Goal: Task Accomplishment & Management: Complete application form

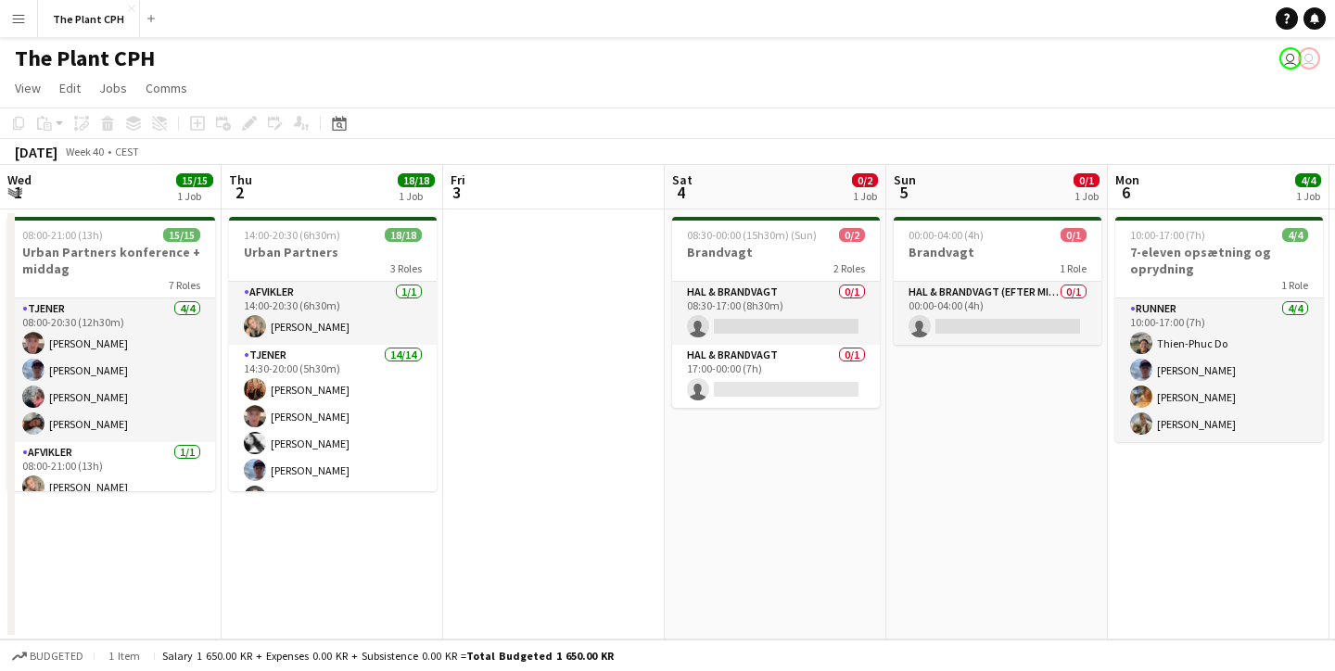
scroll to position [0, 555]
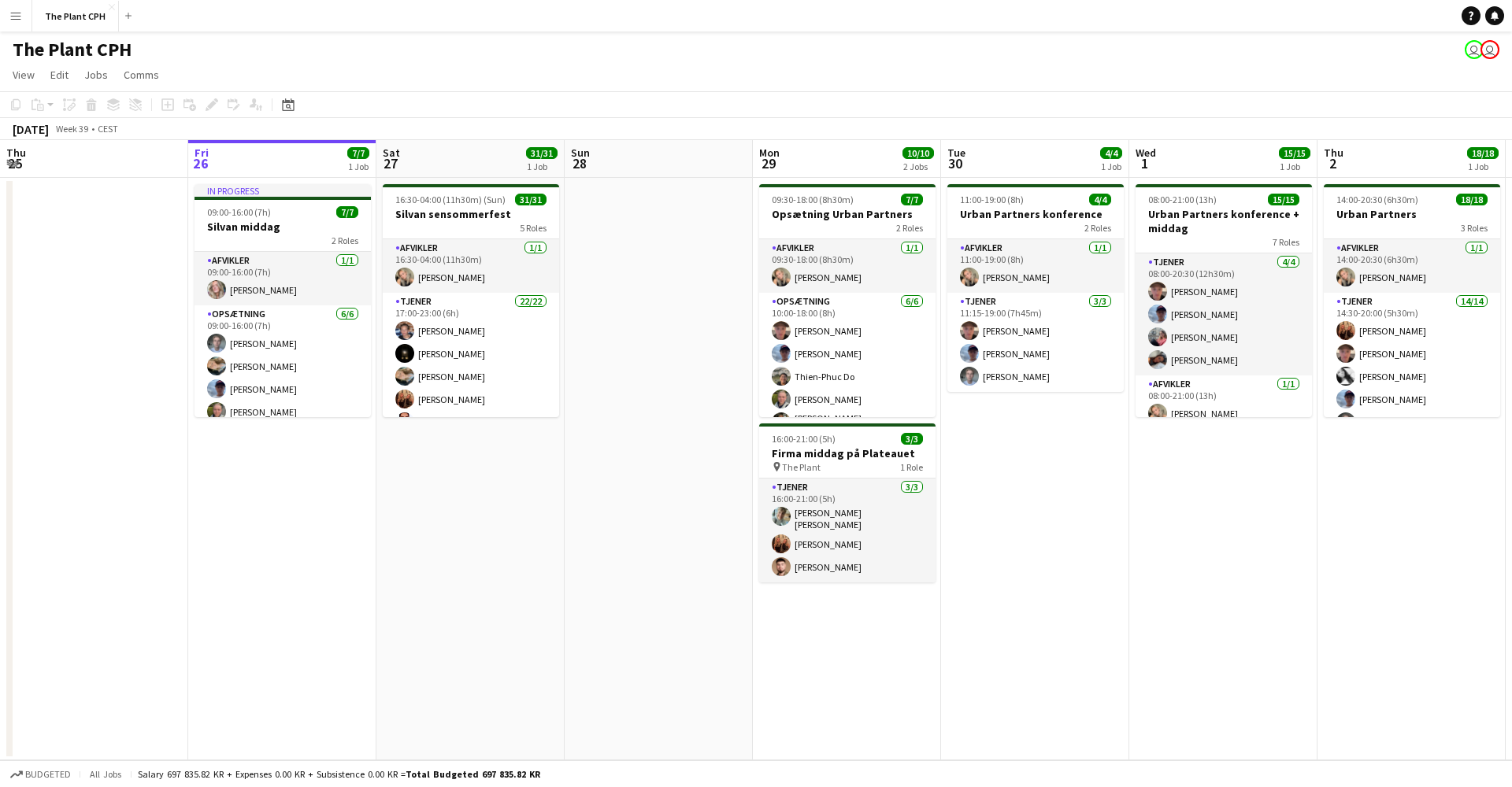
click at [453, 145] on app-board-header-date "Sat 27 31/31 1 Job" at bounding box center [471, 159] width 189 height 37
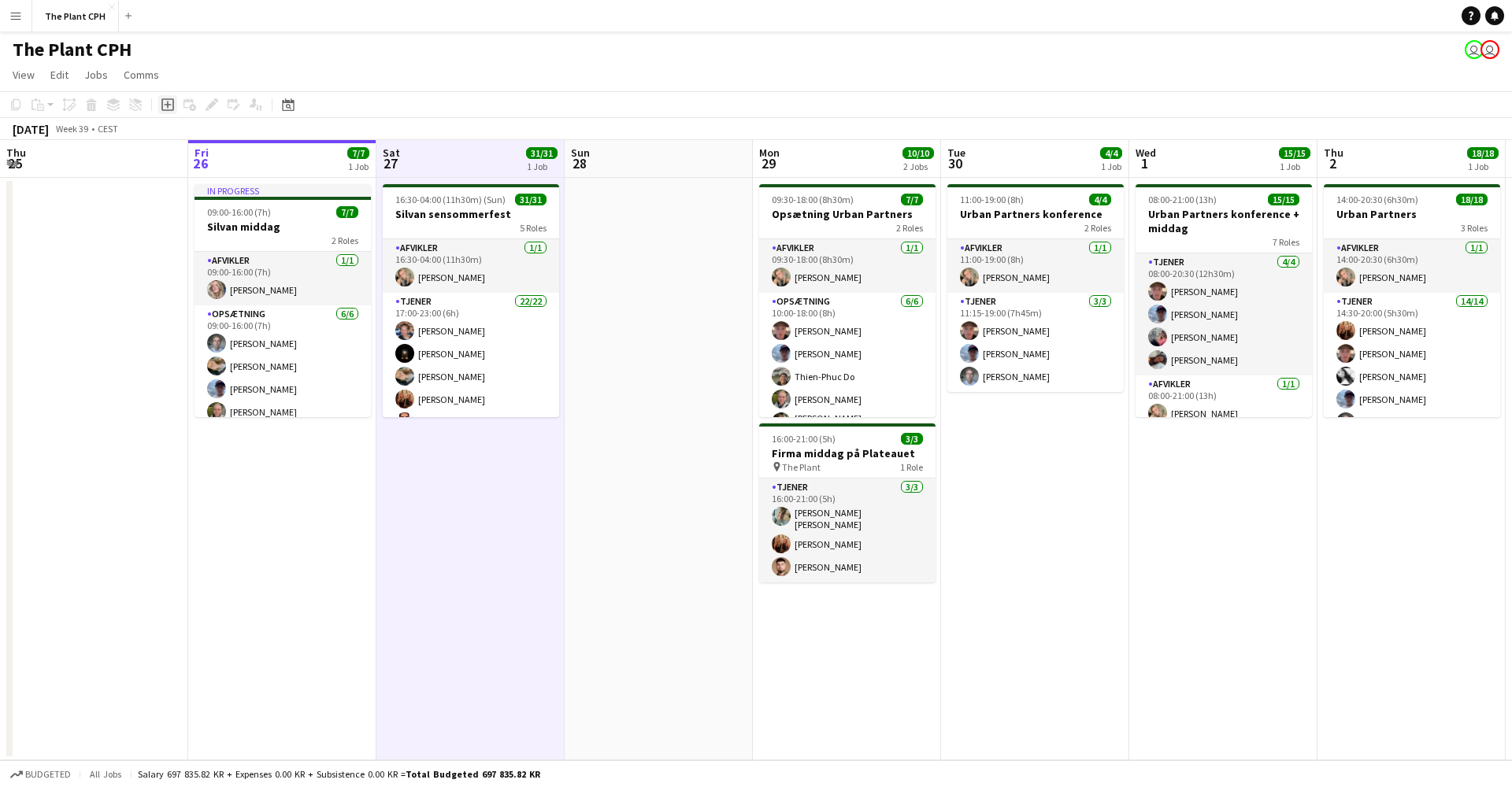
click at [166, 110] on icon "Add job" at bounding box center [167, 104] width 13 height 13
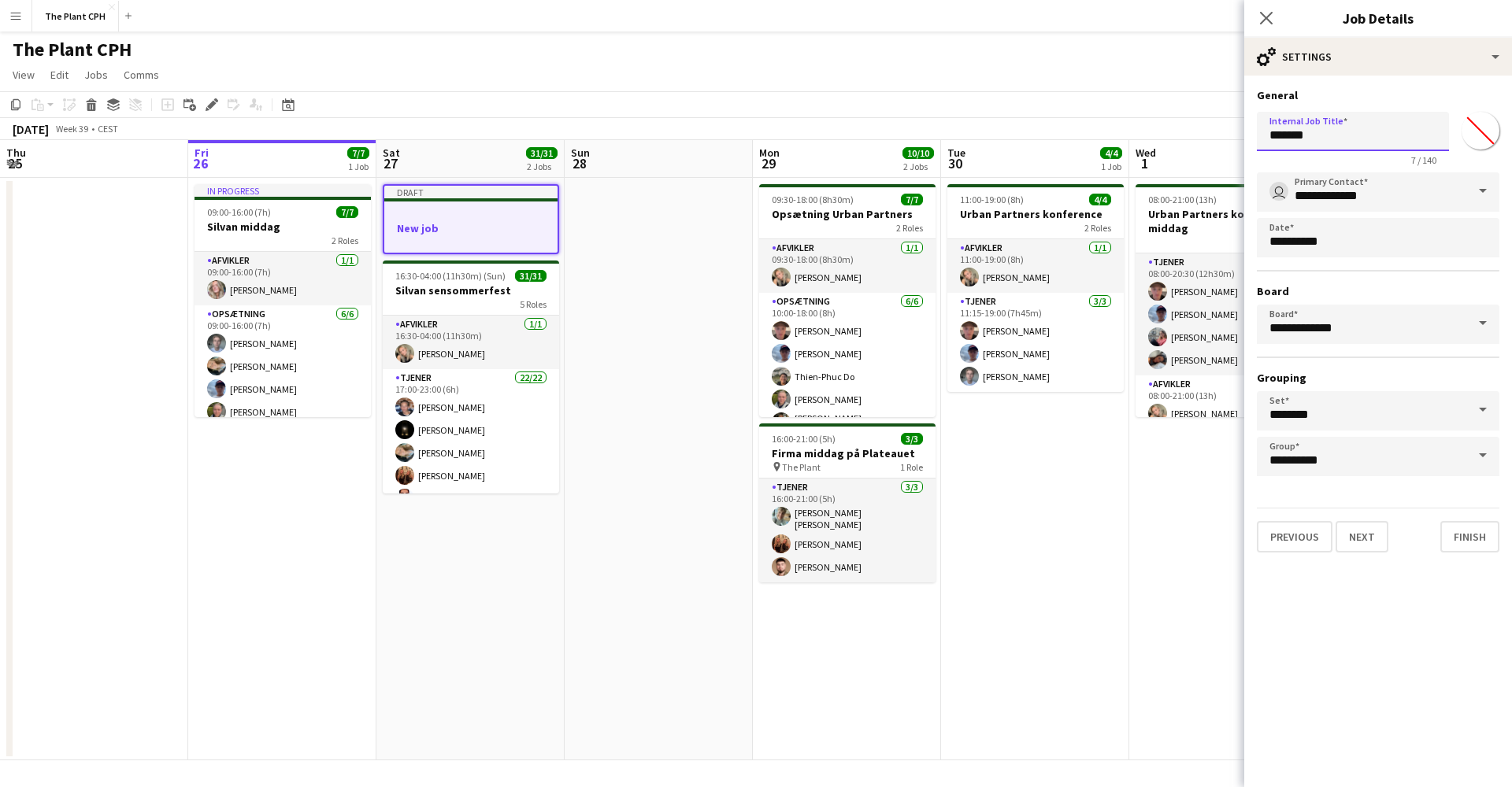
click at [1133, 145] on input "*******" at bounding box center [1352, 132] width 192 height 39
type input "*"
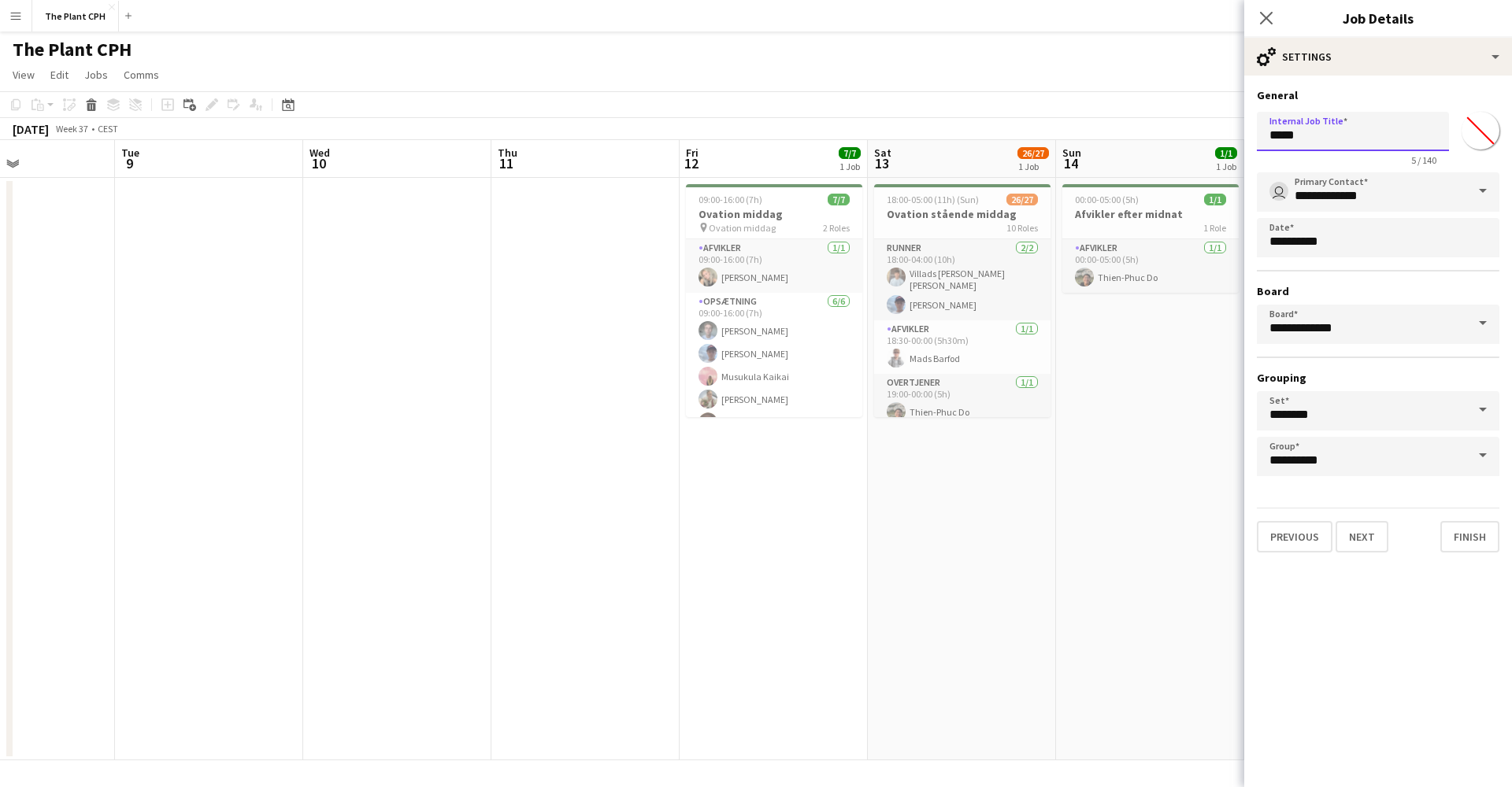
scroll to position [0, 449]
type input "*********"
click at [1133, 408] on input "********" at bounding box center [1377, 411] width 242 height 39
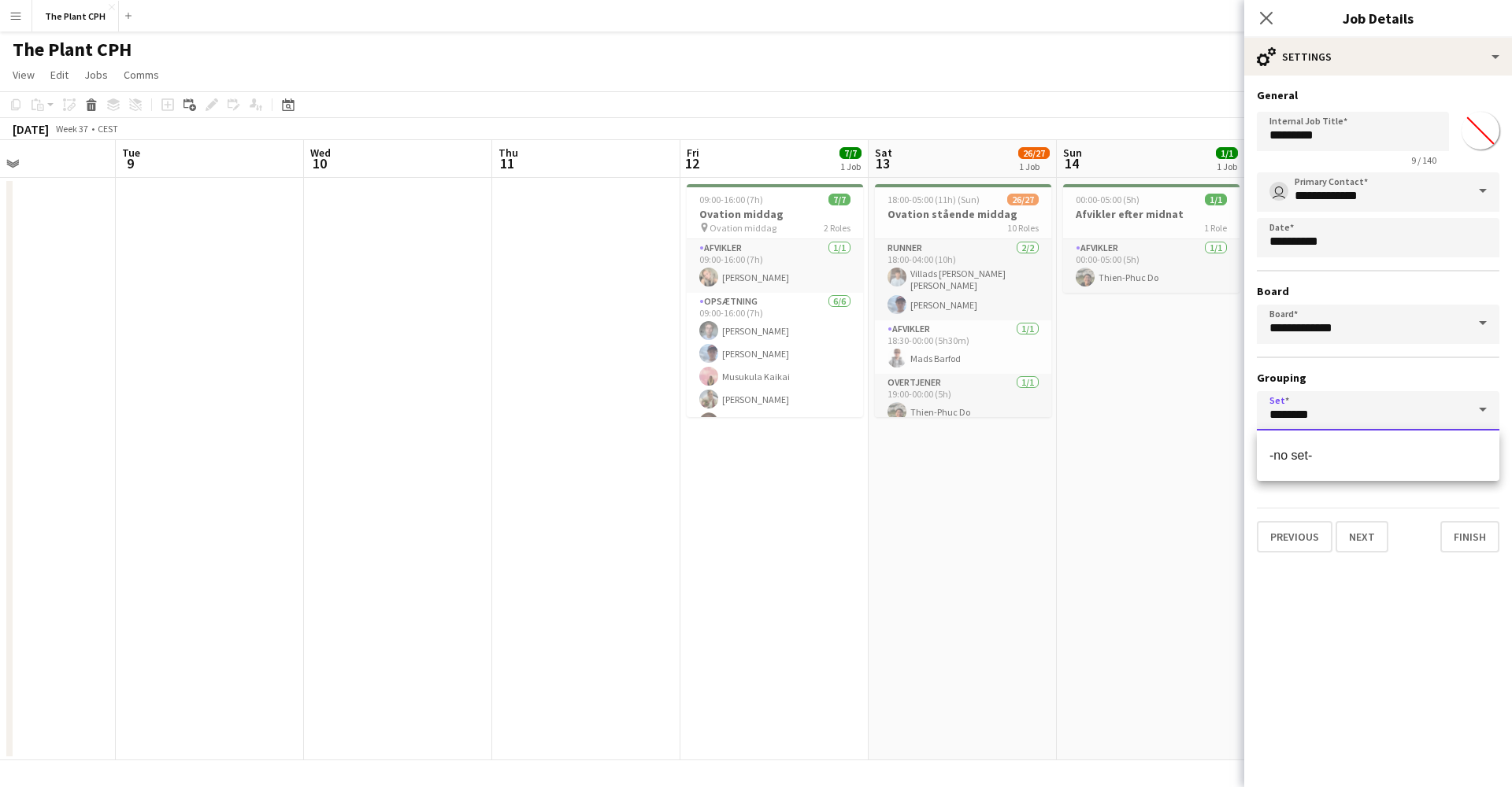
click at [1133, 408] on input "********" at bounding box center [1377, 411] width 242 height 39
click at [1133, 366] on div "**********" at bounding box center [1377, 324] width 242 height 304
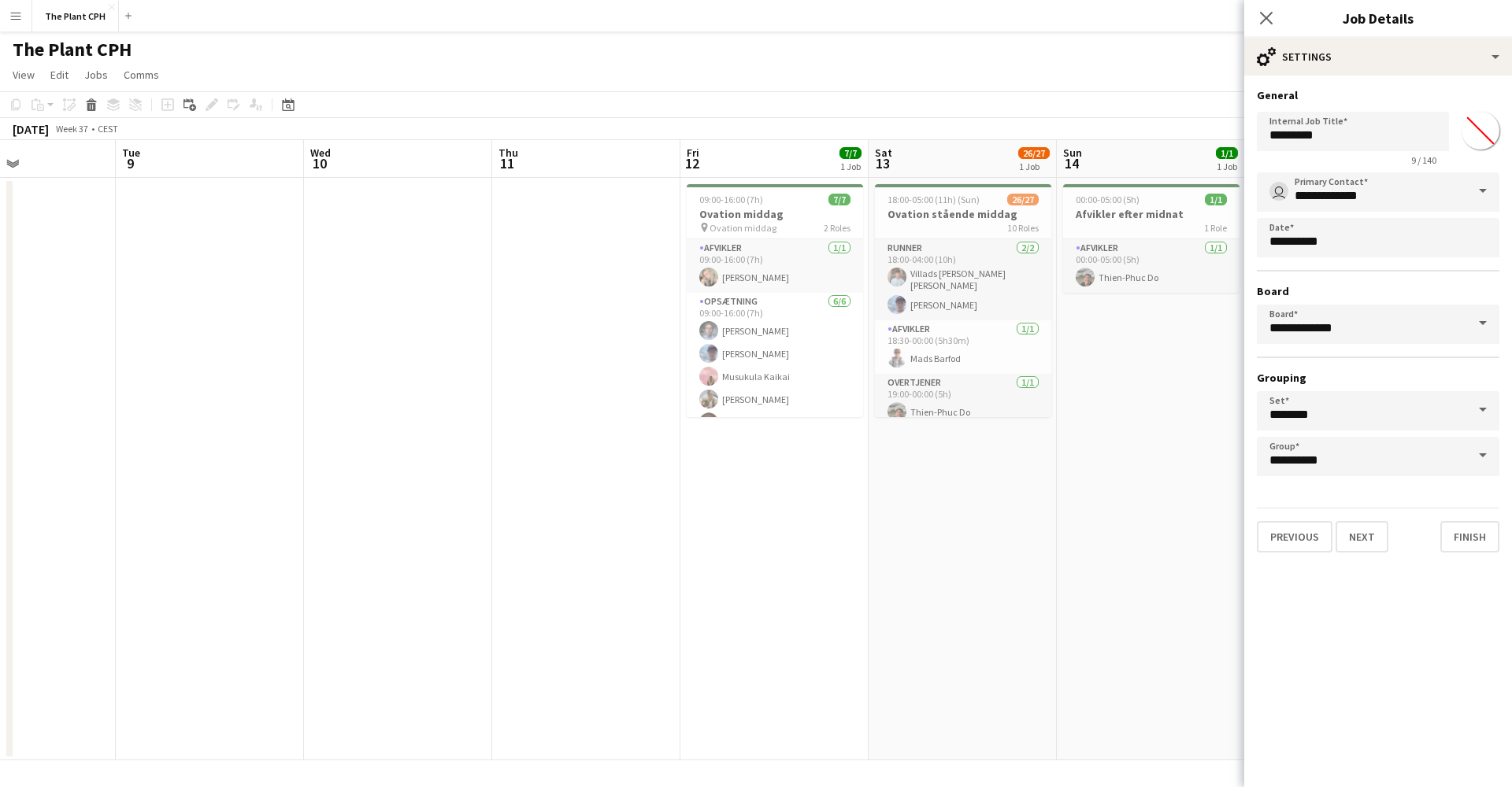
scroll to position [0, 0]
click at [1133, 238] on body "Menu Boards Boards Boards All jobs Status Workforce Workforce My Workforce Recr…" at bounding box center [756, 393] width 1512 height 787
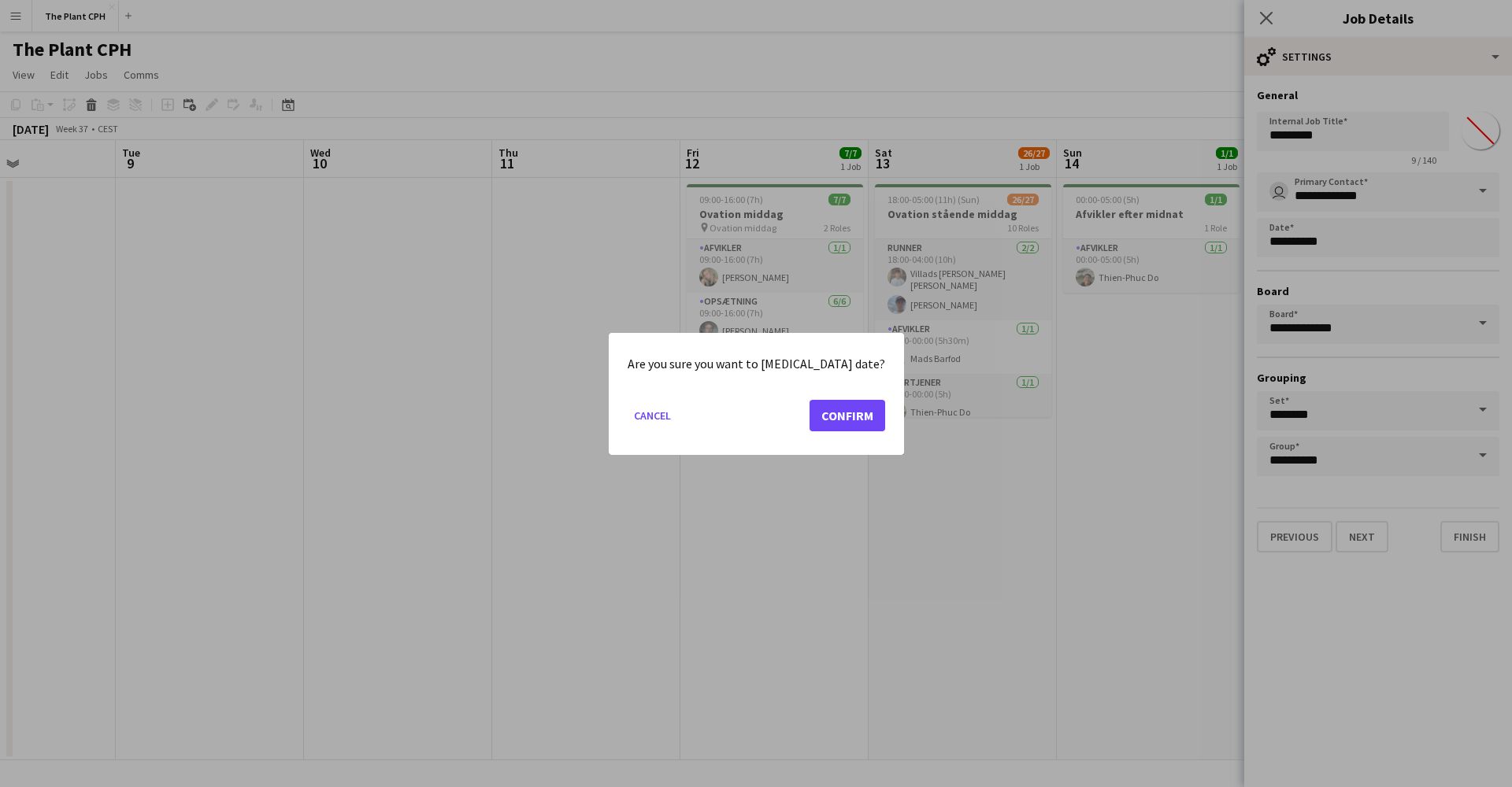
click at [822, 414] on button "Confirm" at bounding box center [847, 414] width 76 height 31
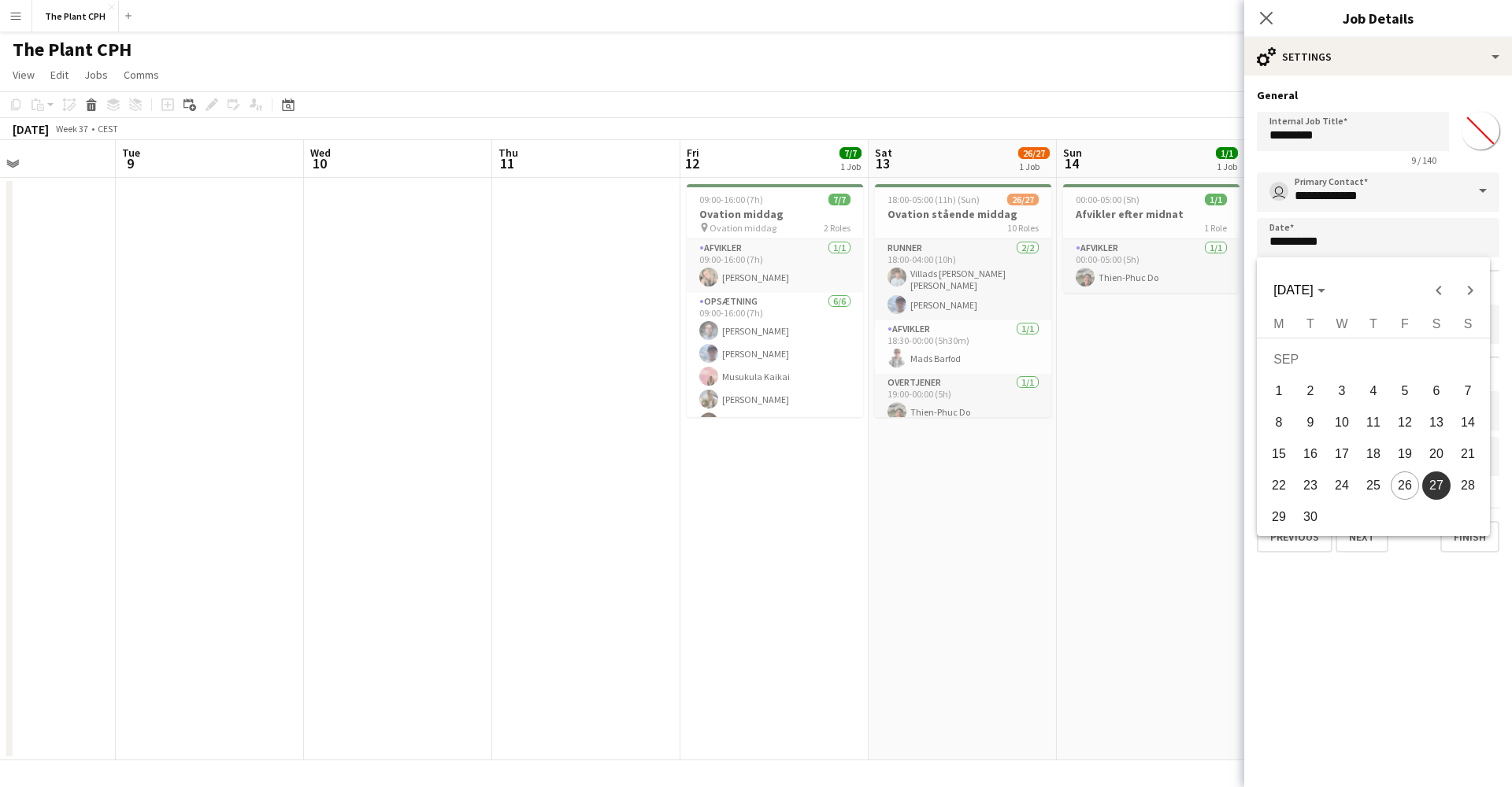
click at [1133, 244] on div at bounding box center [756, 393] width 1512 height 787
click at [1133, 538] on button "Next" at bounding box center [1362, 537] width 53 height 31
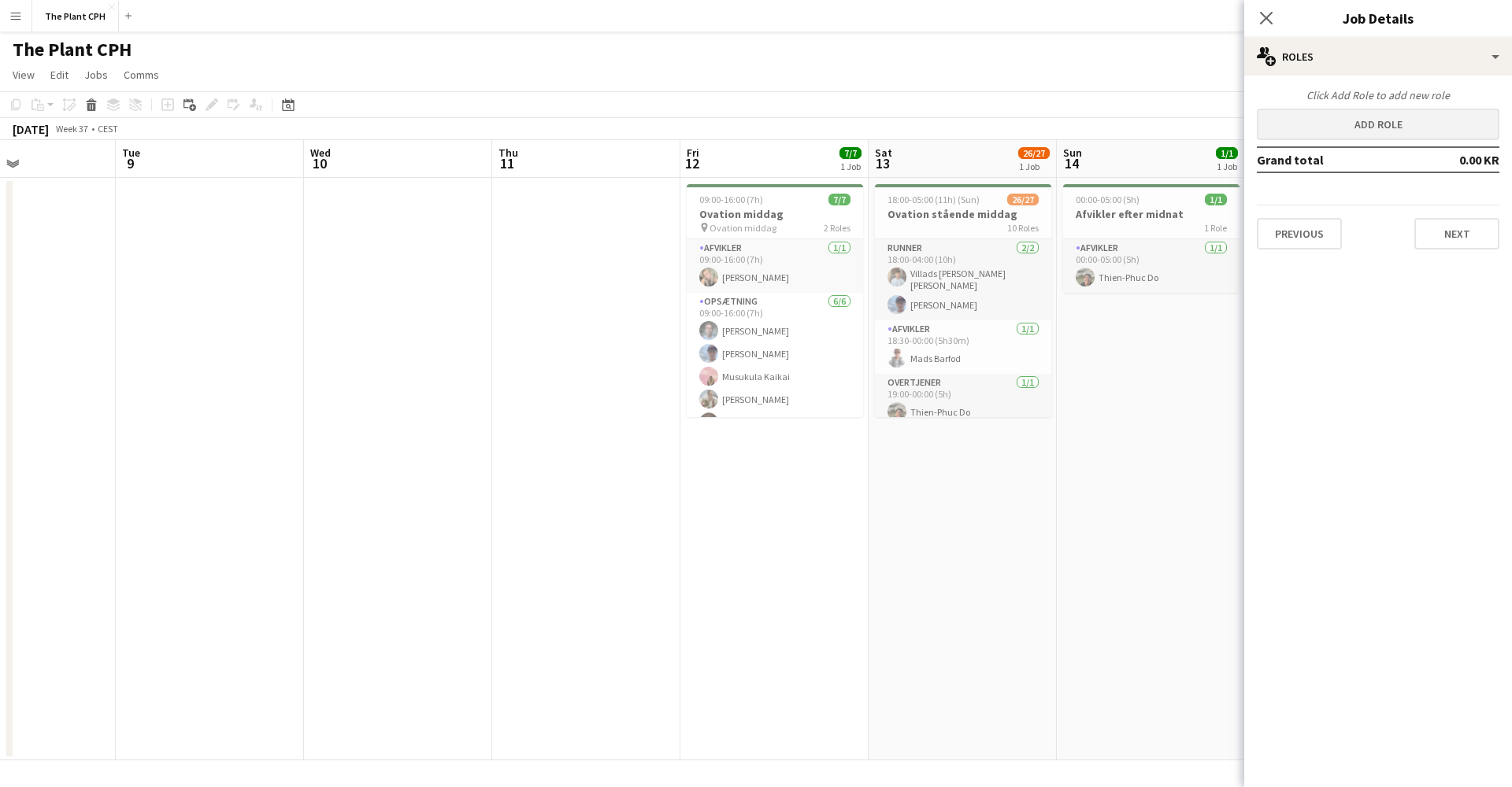
click at [1133, 127] on button "Add role" at bounding box center [1377, 124] width 242 height 31
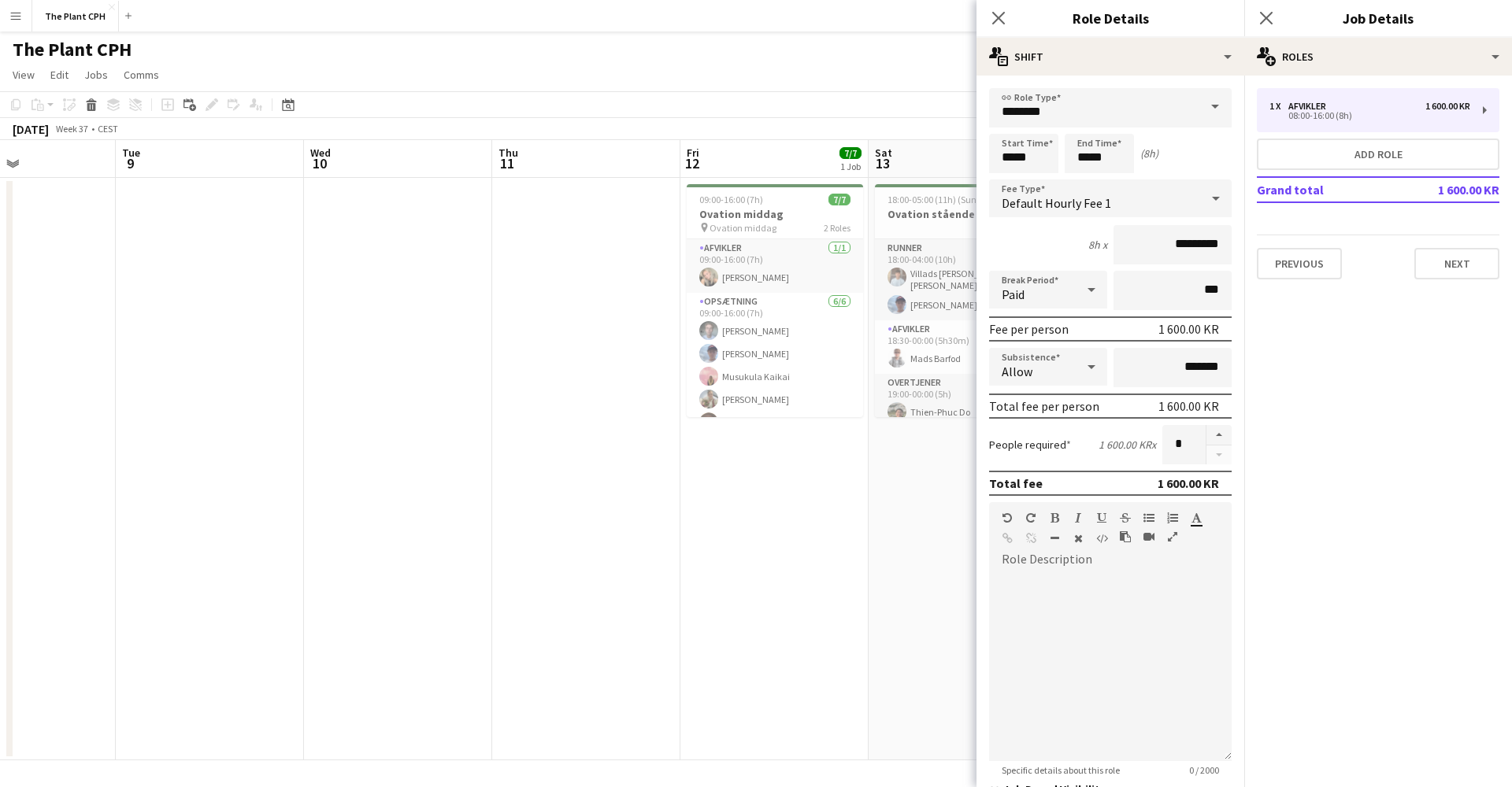
click at [1133, 104] on span at bounding box center [1215, 107] width 33 height 37
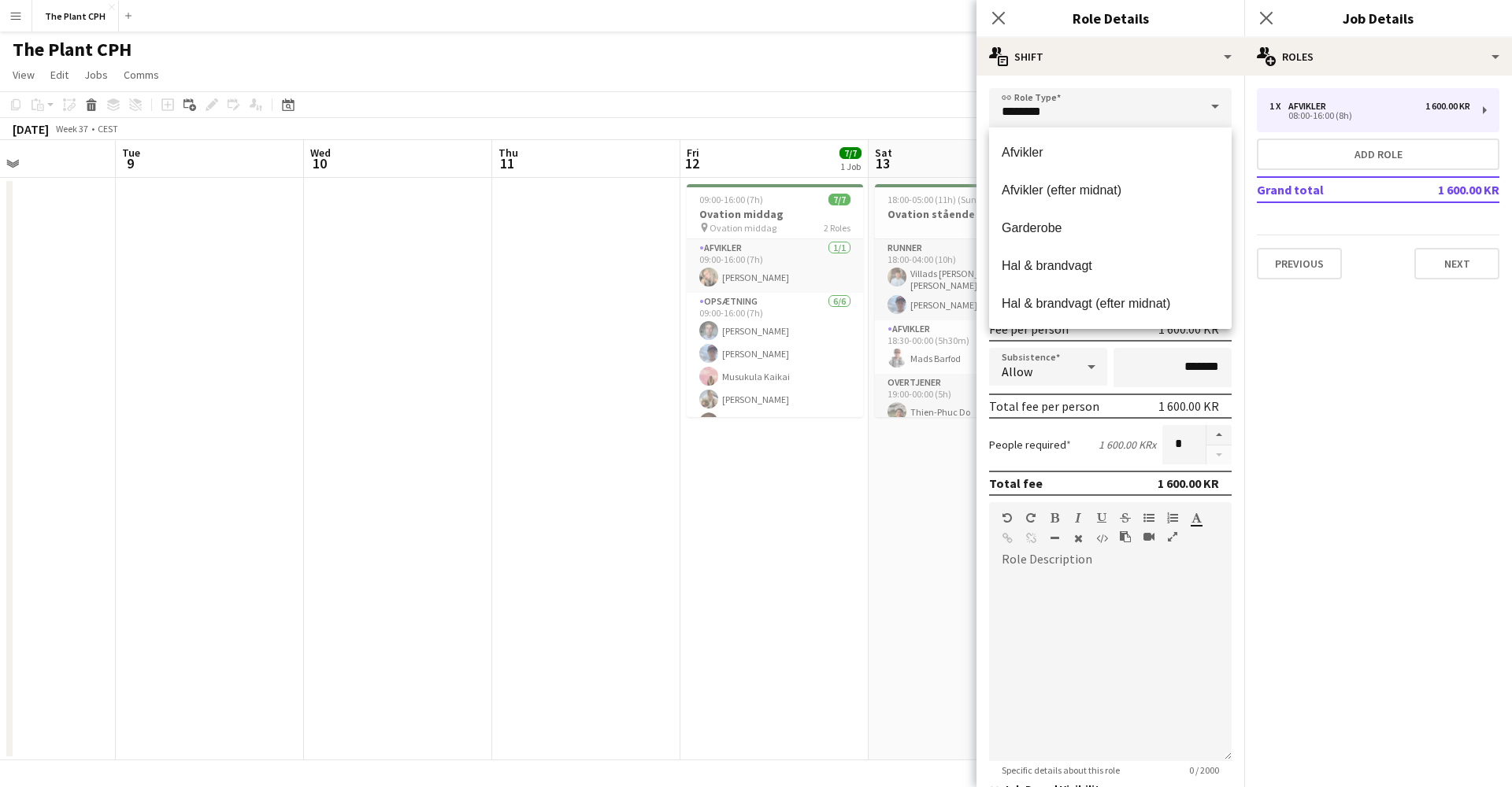
click at [1133, 109] on span at bounding box center [1215, 107] width 33 height 37
click at [1133, 19] on icon "Close pop-in" at bounding box center [1266, 18] width 15 height 15
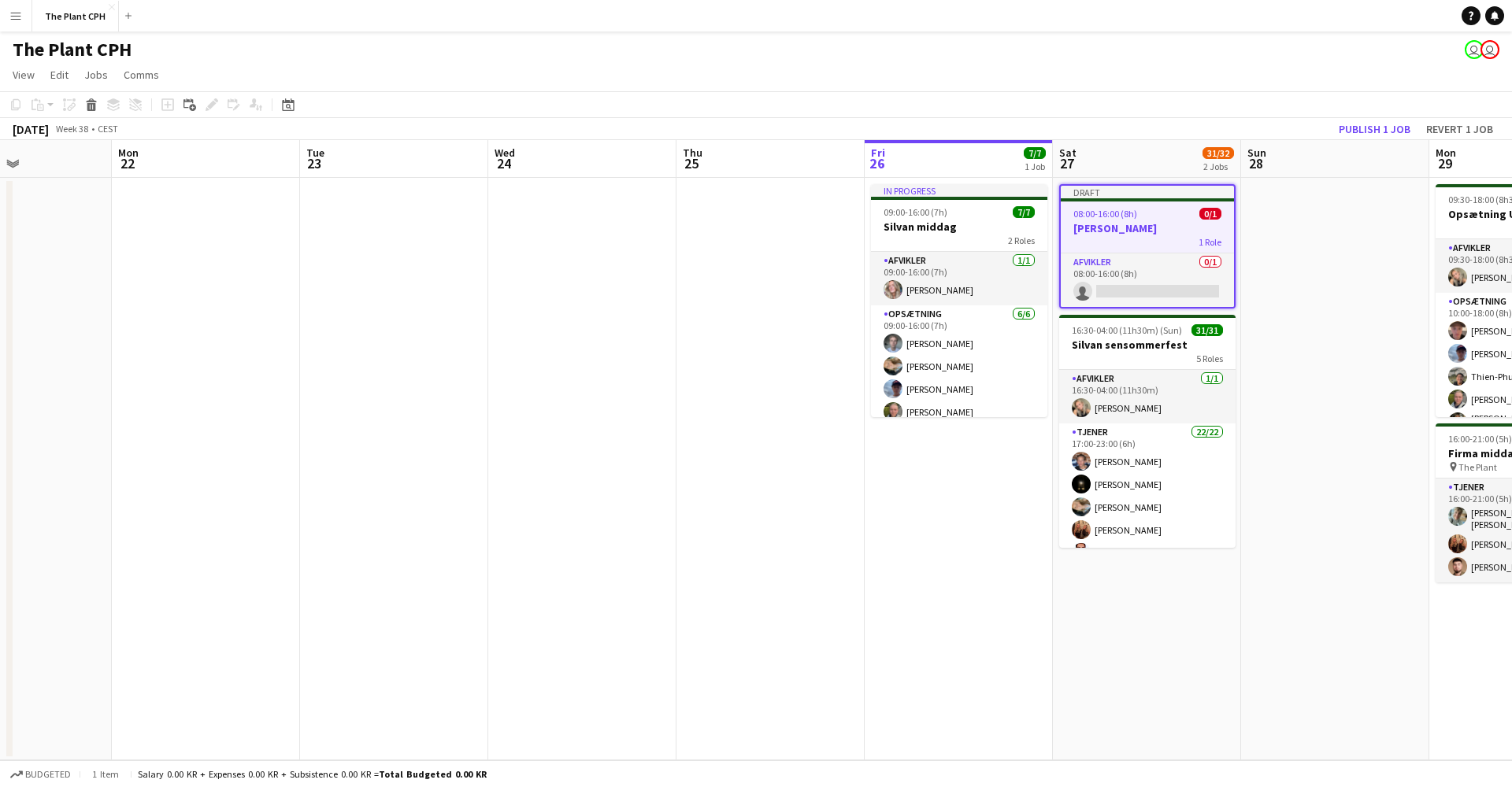
scroll to position [0, 646]
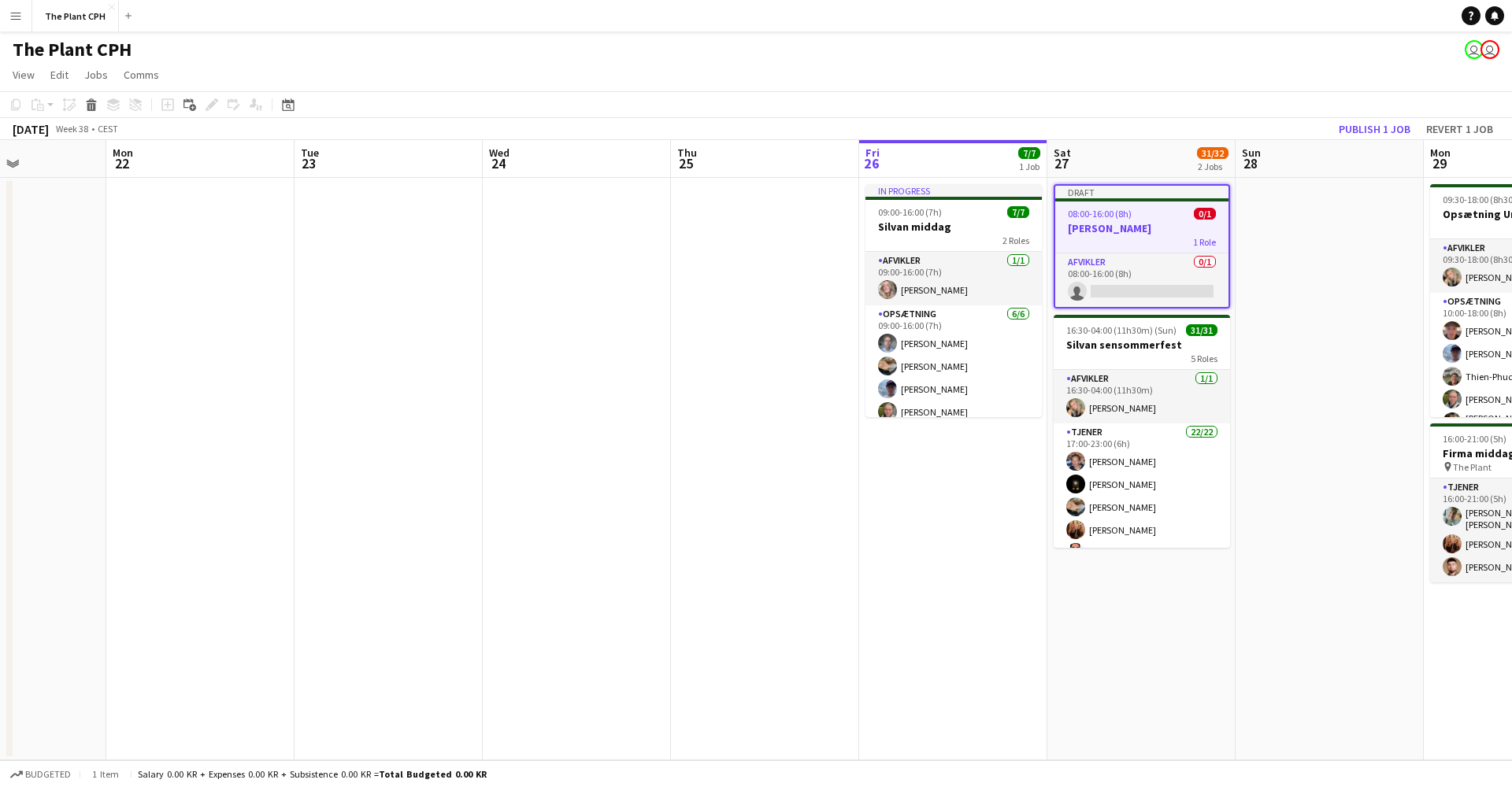
click at [1133, 191] on div "Draft" at bounding box center [1142, 192] width 173 height 13
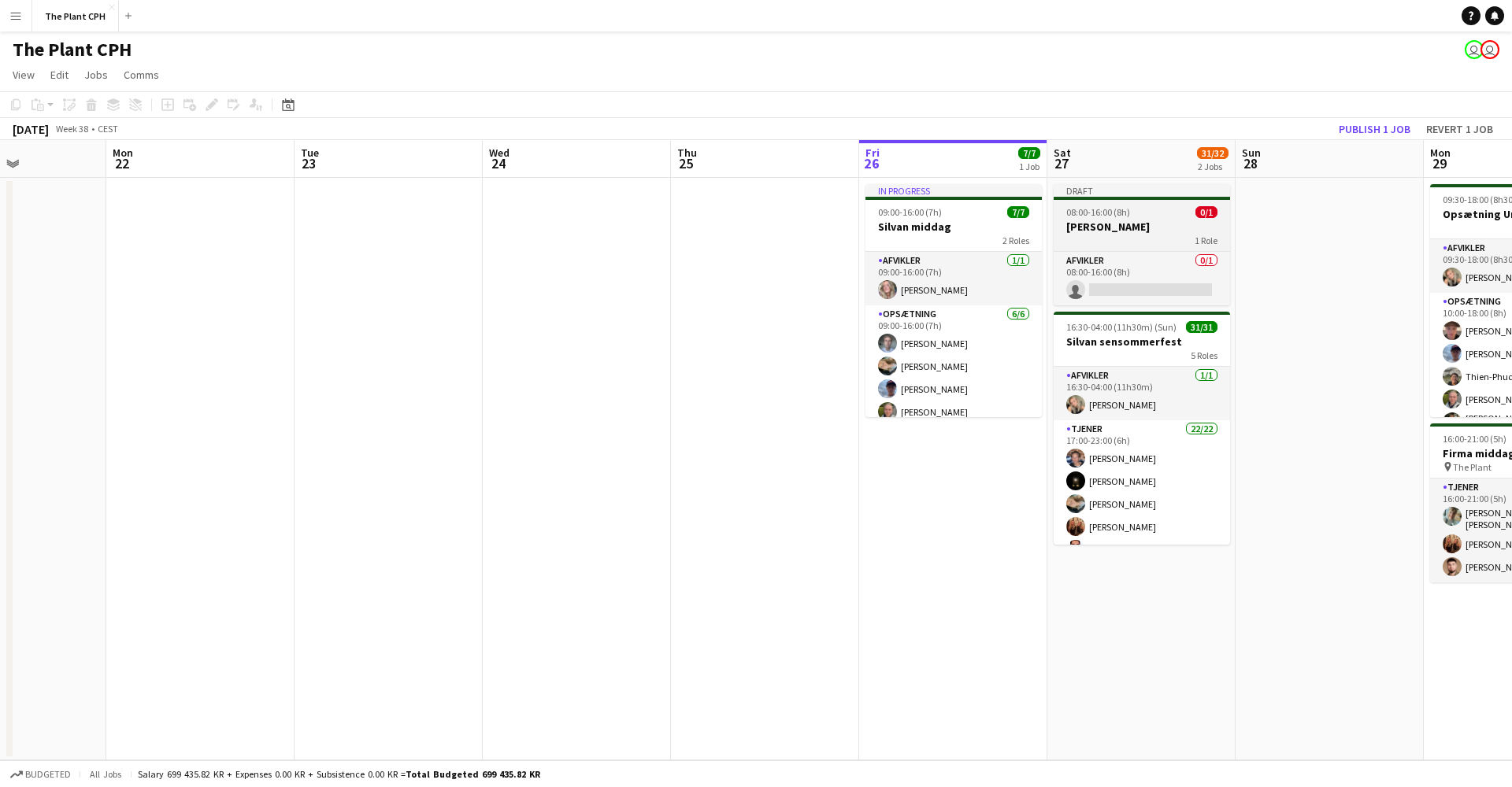
click at [1133, 191] on div "Draft" at bounding box center [1142, 190] width 177 height 13
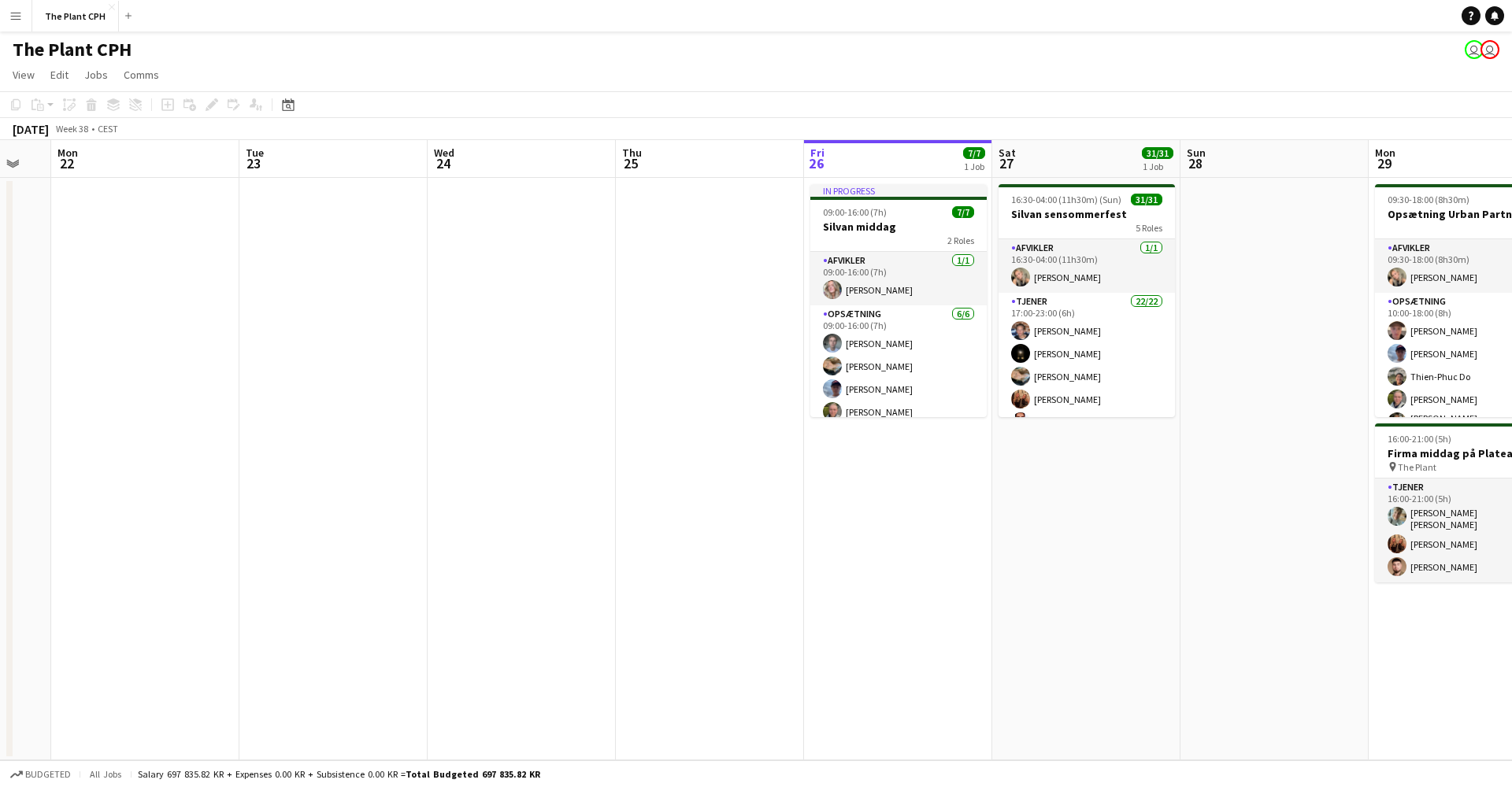
scroll to position [0, 725]
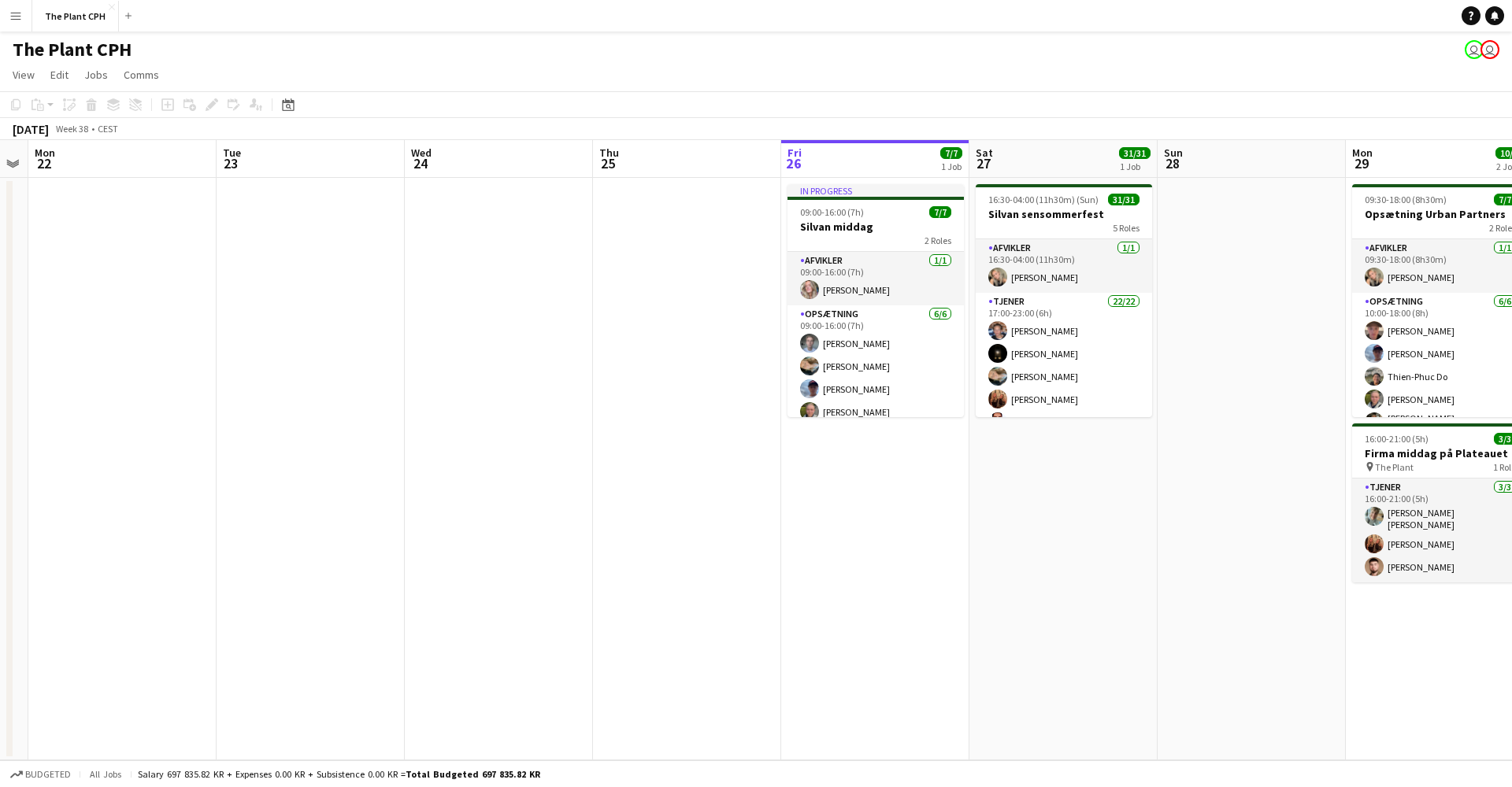
click at [550, 264] on app-date-cell at bounding box center [499, 469] width 189 height 582
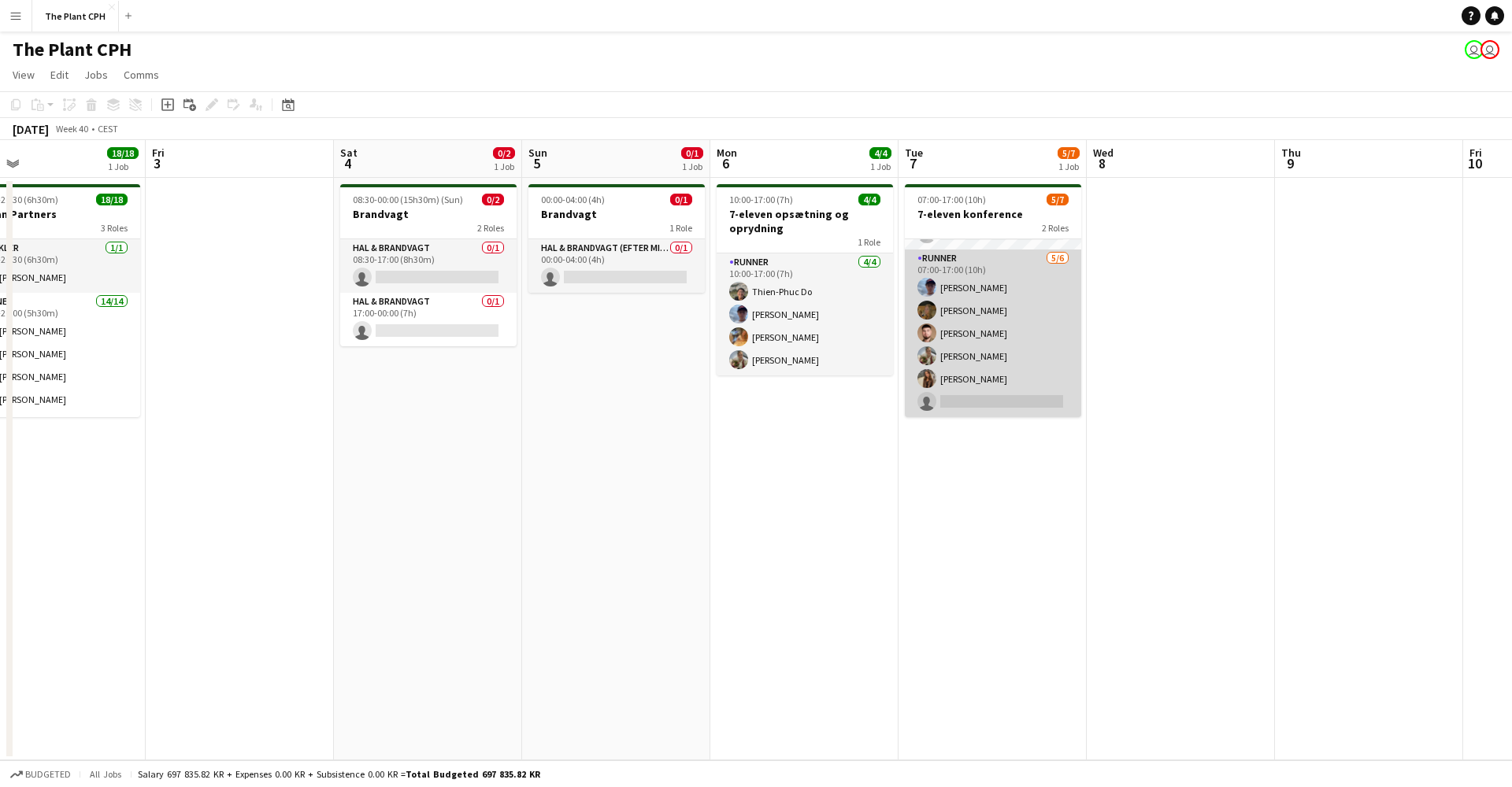
scroll to position [0, 0]
click at [969, 393] on app-card-role "Runner 5/6 07:00-17:00 (10h) Noah Holst Krista Blanchez Farlov Amir Ramadani Ma…" at bounding box center [993, 333] width 177 height 167
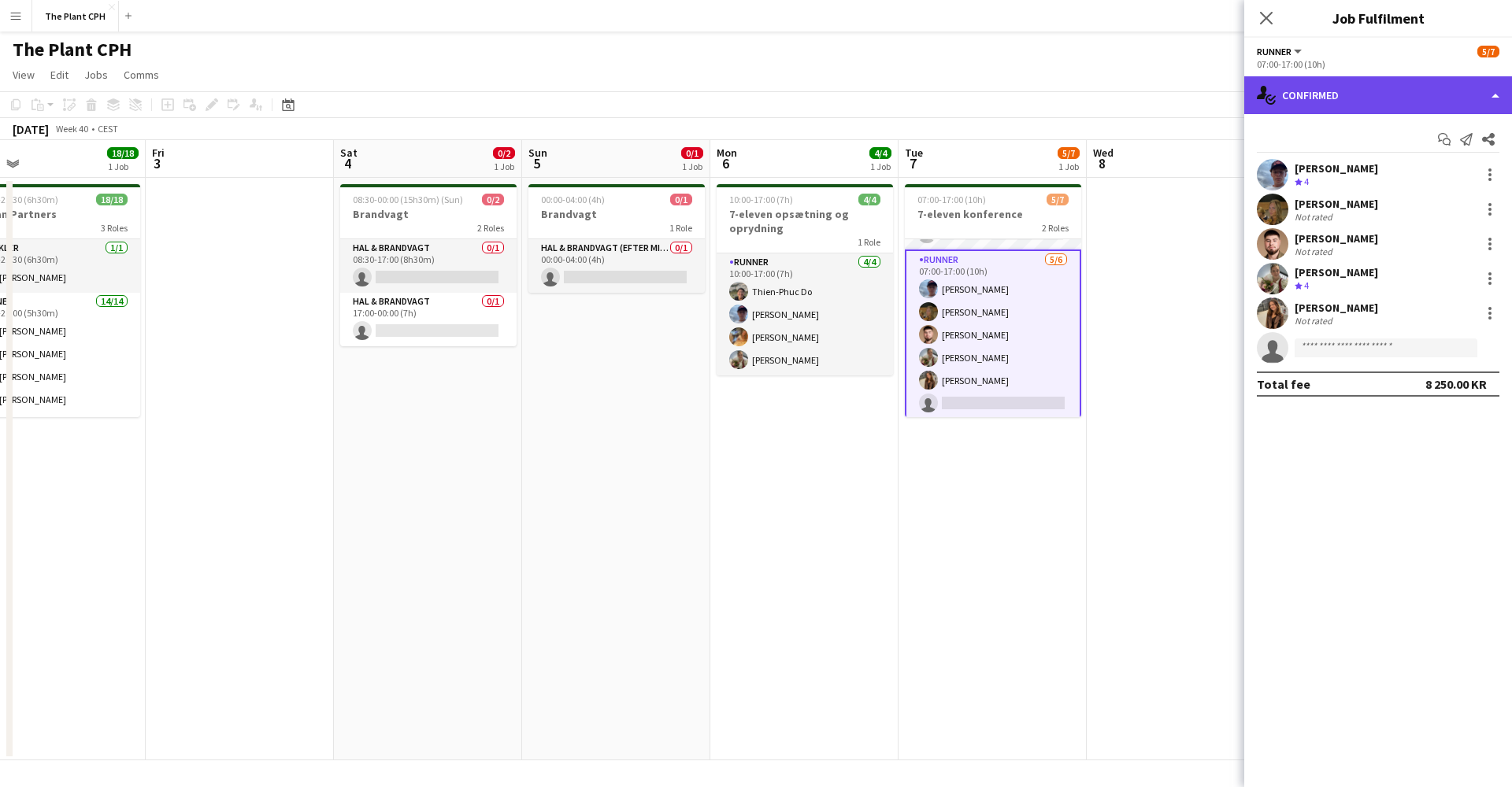
click at [1133, 90] on div "single-neutral-actions-check-2 Confirmed" at bounding box center [1378, 95] width 268 height 37
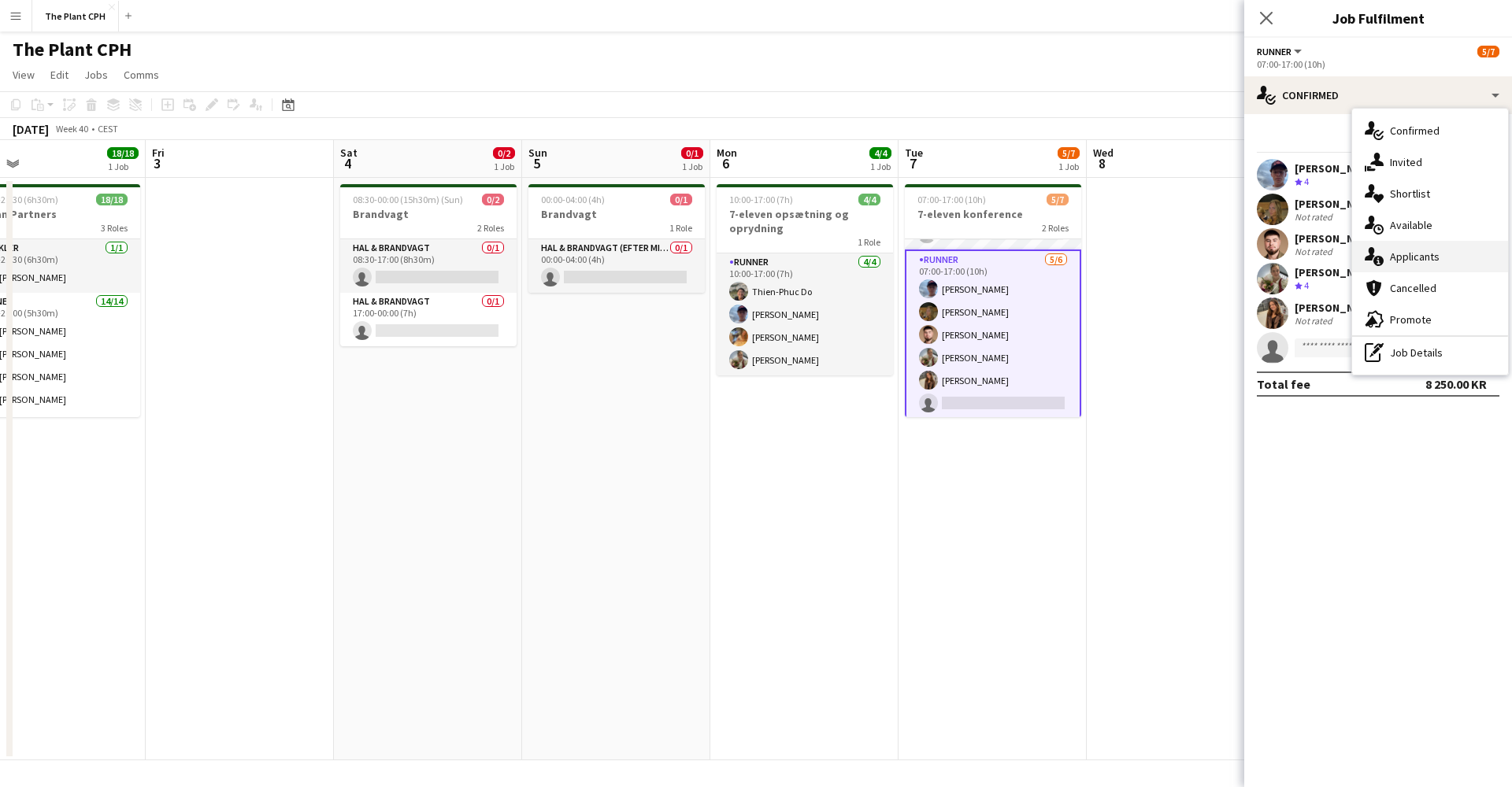
click at [1133, 256] on span "Applicants" at bounding box center [1414, 256] width 49 height 14
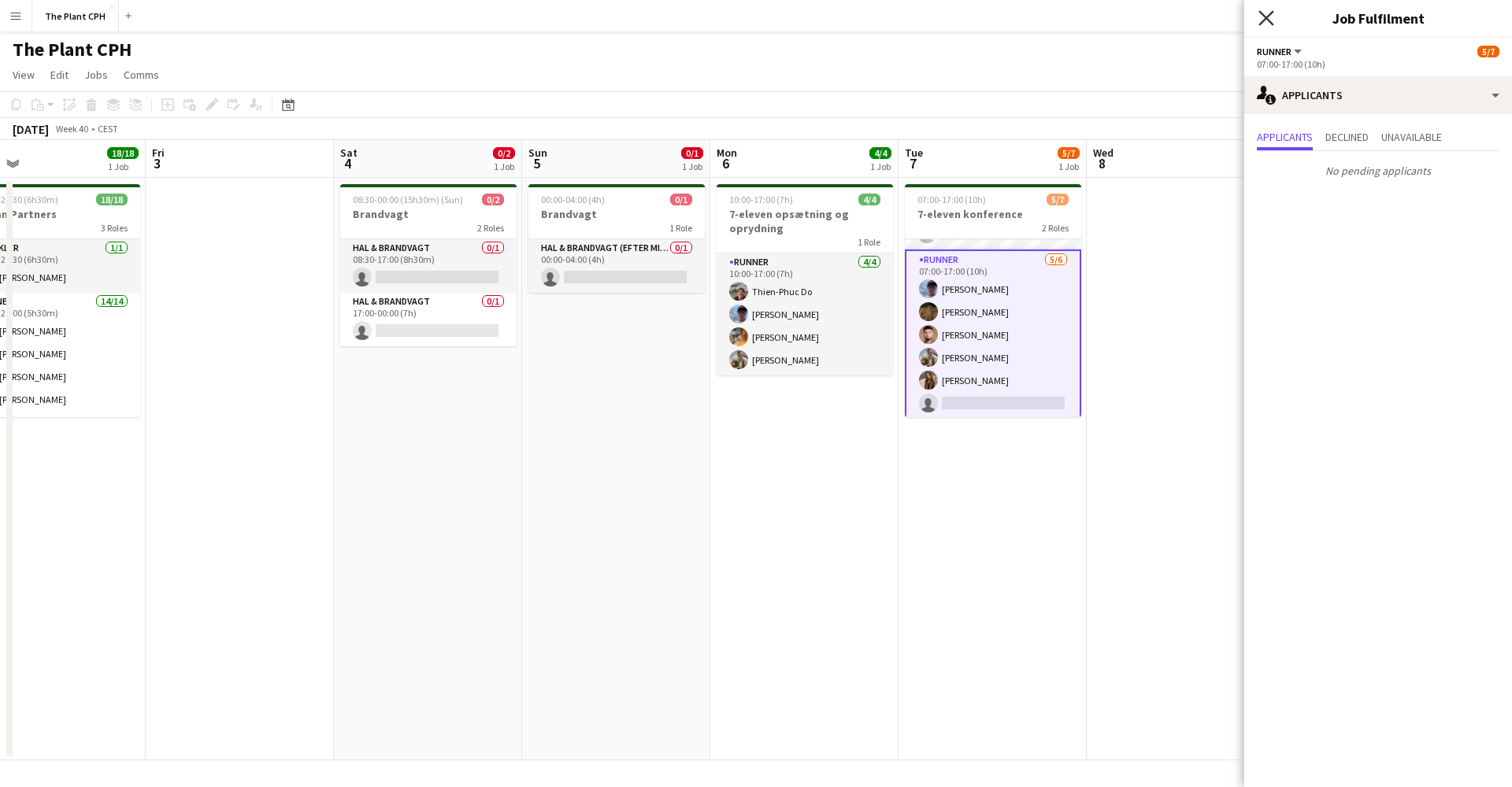
click at [1133, 20] on icon "Close pop-in" at bounding box center [1266, 18] width 15 height 15
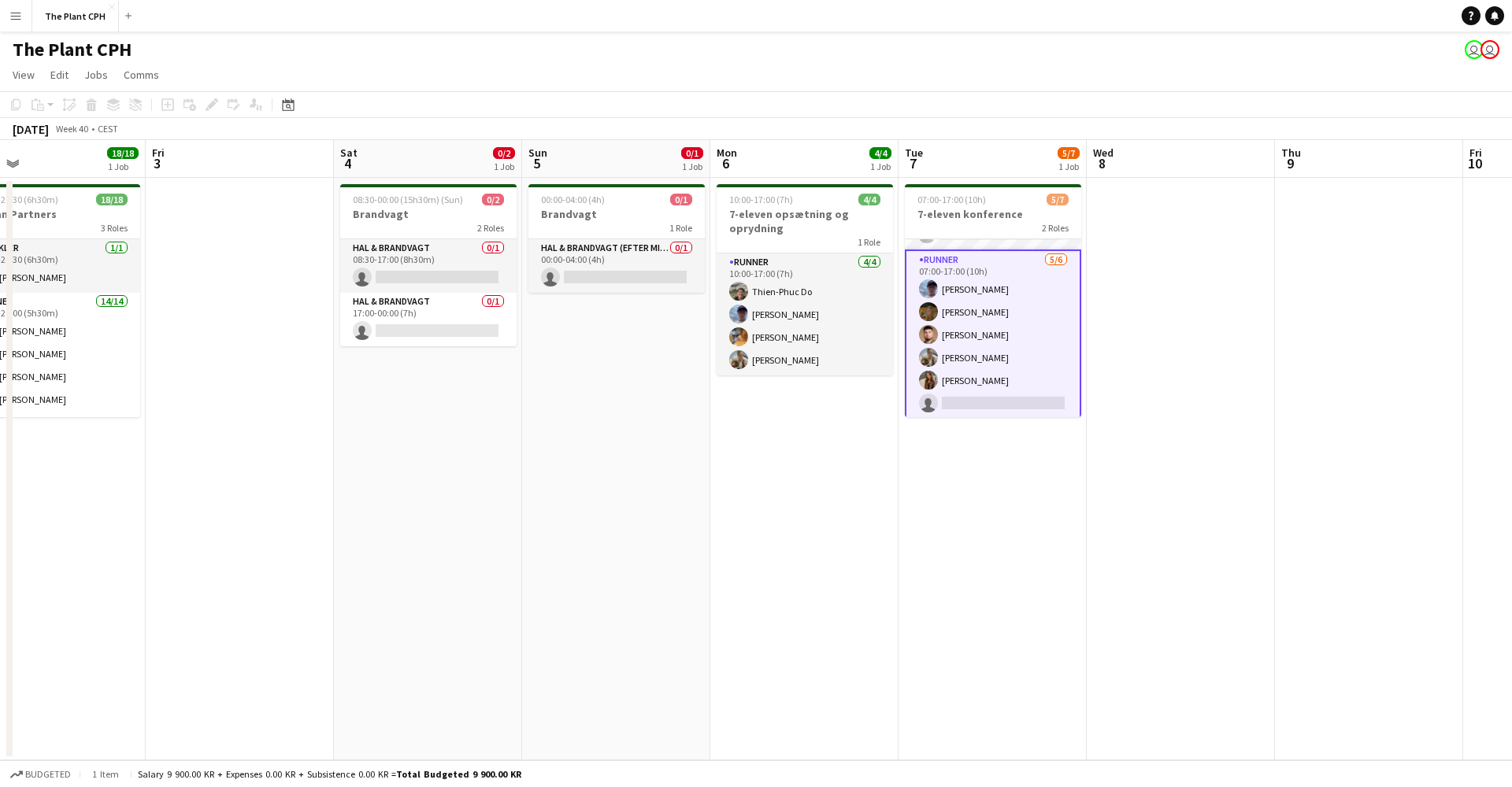
click at [1059, 393] on app-card-role "Runner 5/6 07:00-17:00 (10h) Noah Holst Krista Blanchez Farlov Amir Ramadani Ma…" at bounding box center [993, 334] width 177 height 171
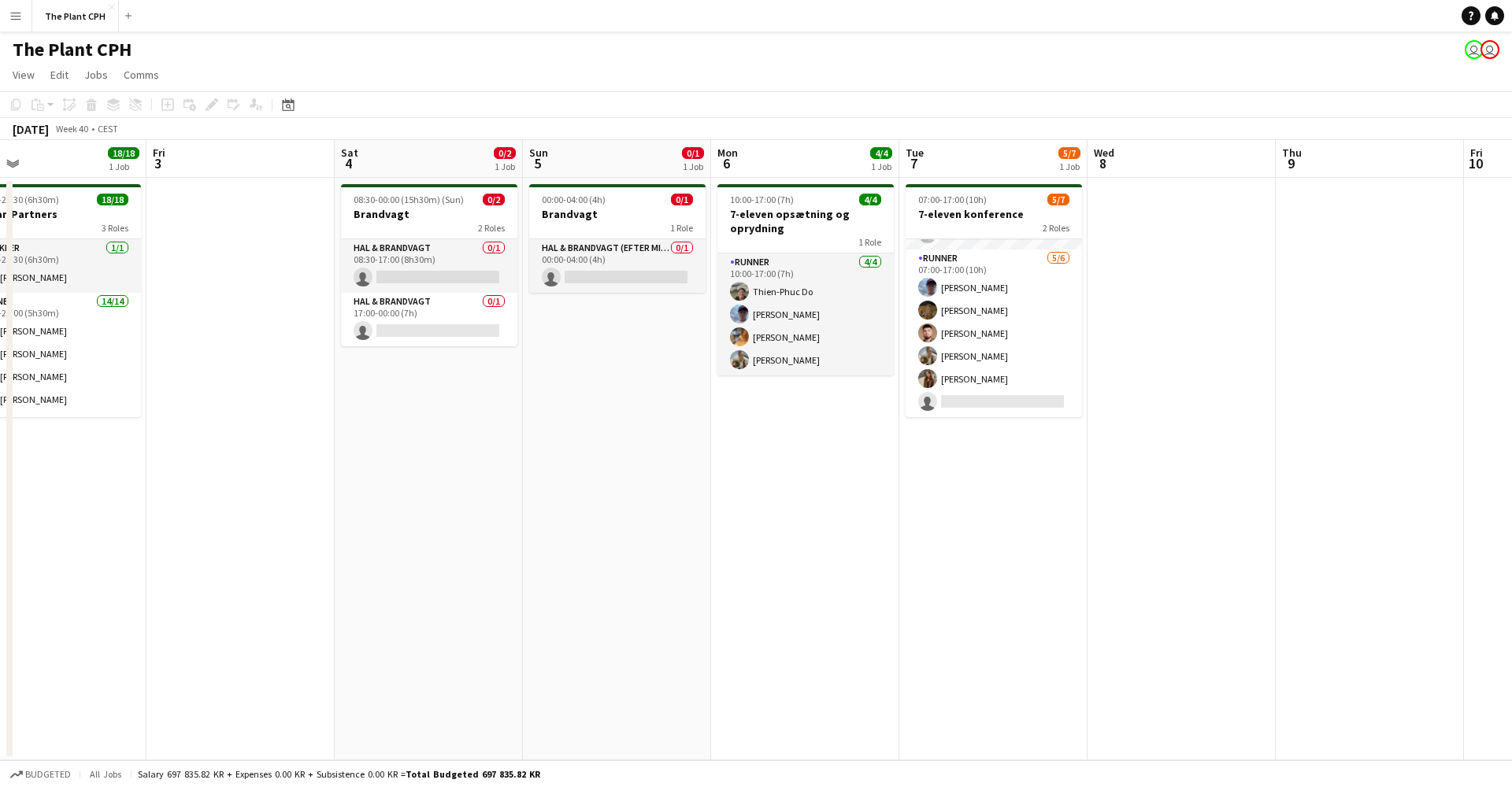
click at [1133, 350] on app-date-cell at bounding box center [1182, 469] width 189 height 582
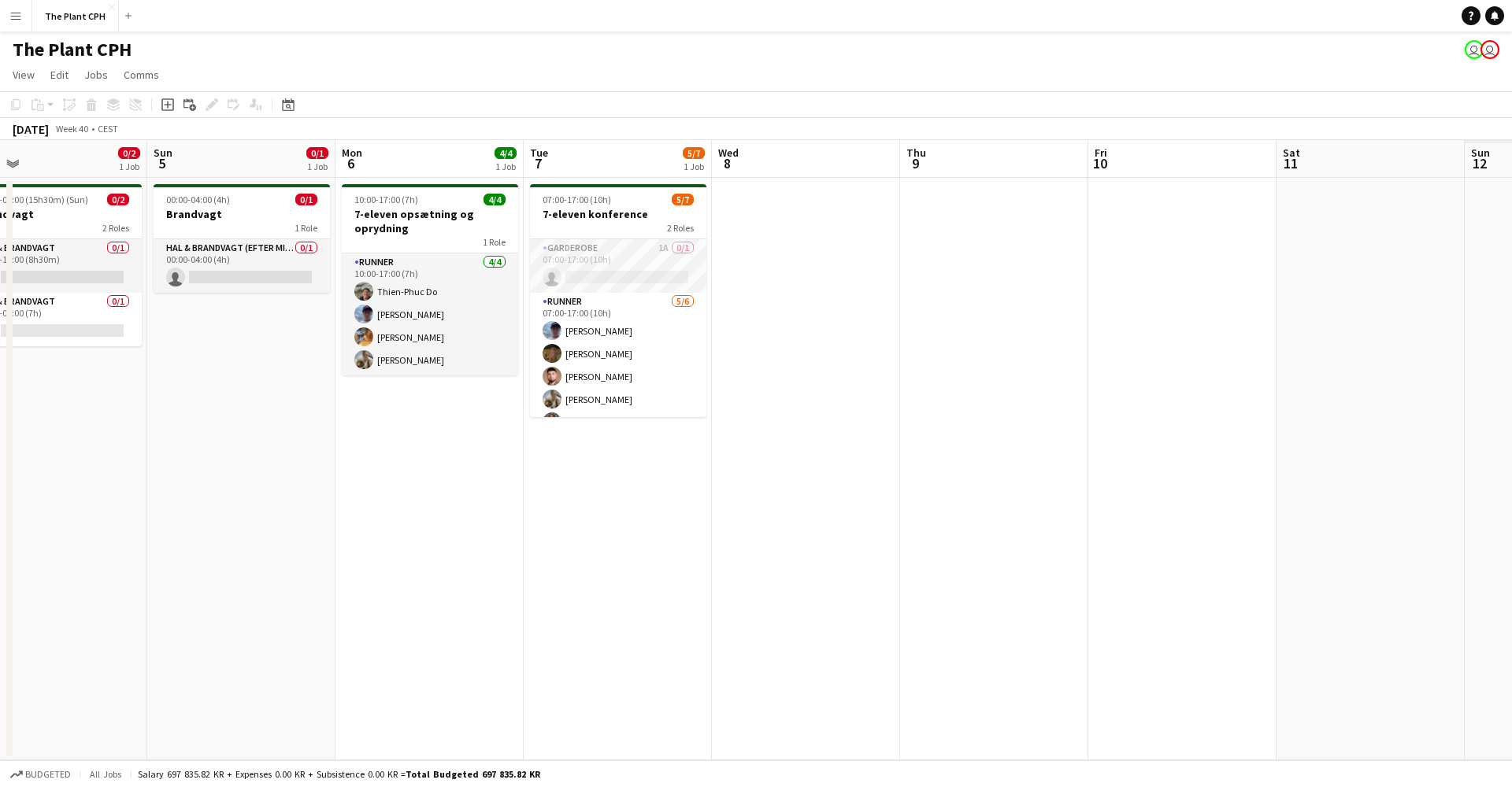
click at [623, 509] on app-date-cell "07:00-17:00 (10h) 5/7 7-eleven konference 2 Roles Garderobe 1A 0/1 07:00-17:00 …" at bounding box center [618, 469] width 189 height 582
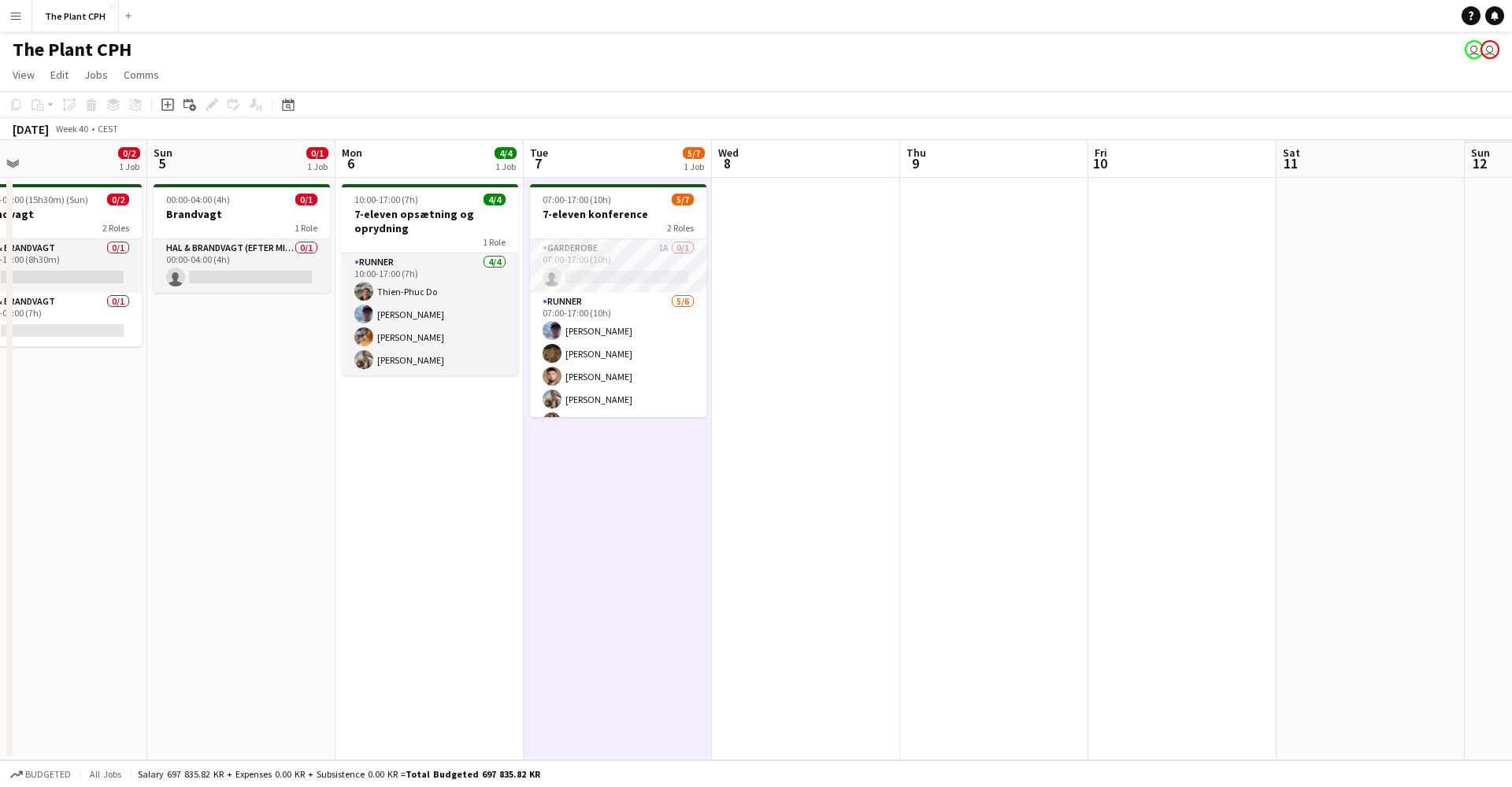
click at [623, 509] on app-date-cell "07:00-17:00 (10h) 5/7 7-eleven konference 2 Roles Garderobe 1A 0/1 07:00-17:00 …" at bounding box center [618, 469] width 189 height 582
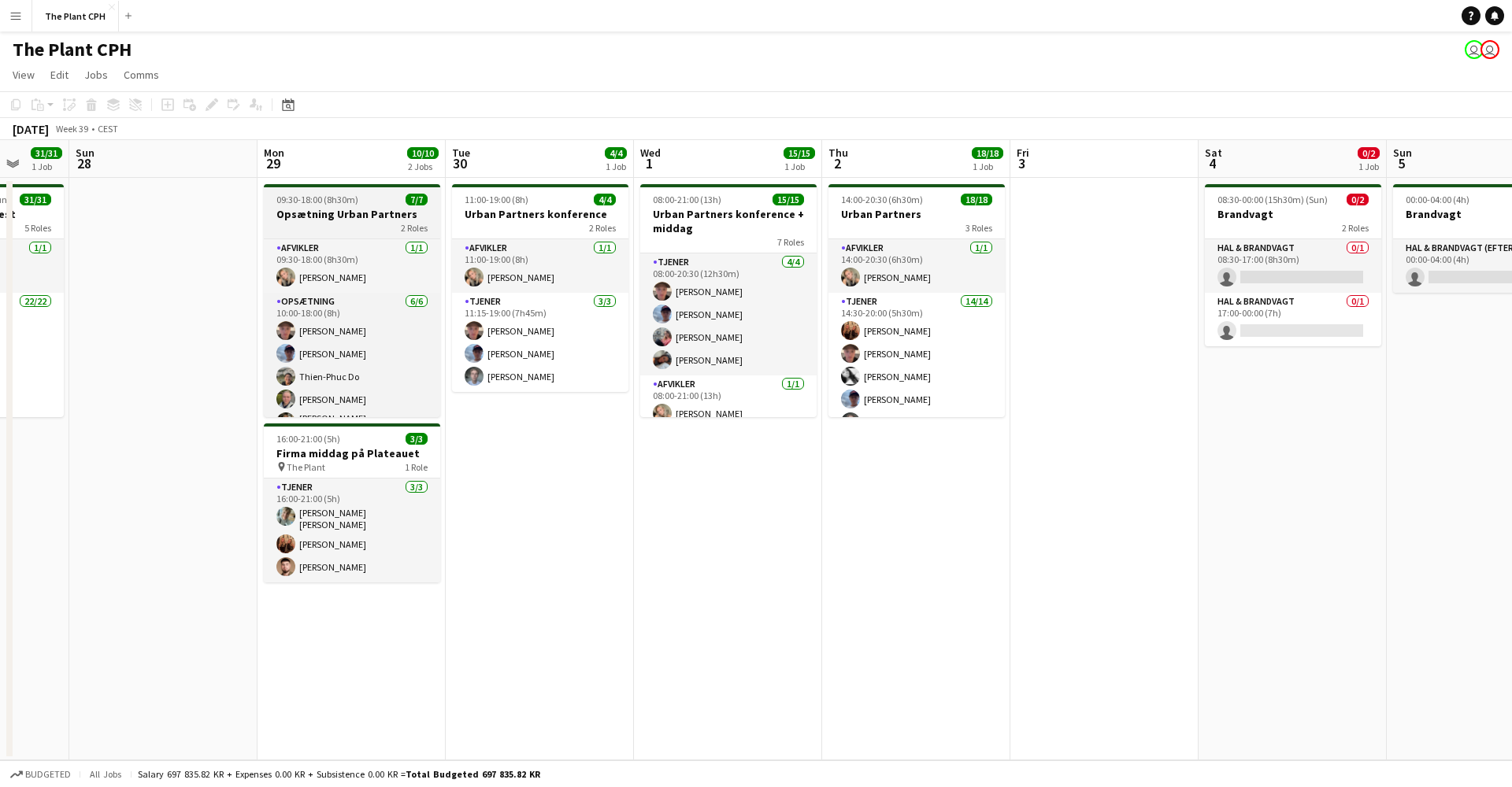
scroll to position [0, 488]
